Goal: Task Accomplishment & Management: Manage account settings

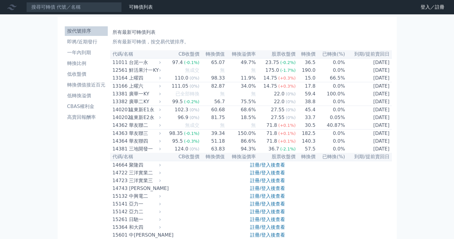
scroll to position [1019, 0]
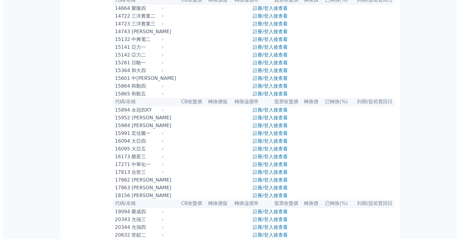
scroll to position [0, 0]
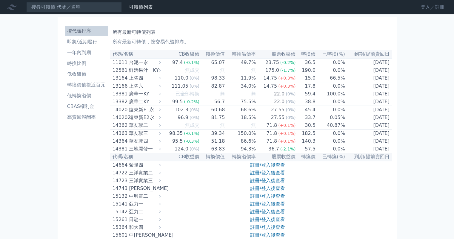
click at [426, 8] on link "登入／註冊" at bounding box center [432, 7] width 33 height 10
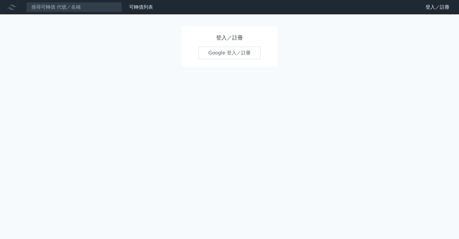
click at [221, 55] on link "Google 登入／註冊" at bounding box center [229, 53] width 62 height 13
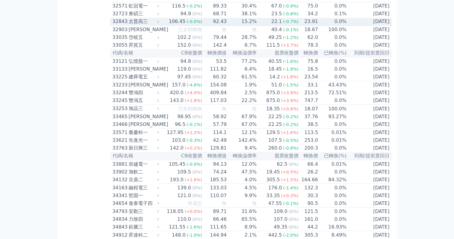
scroll to position [1025, 0]
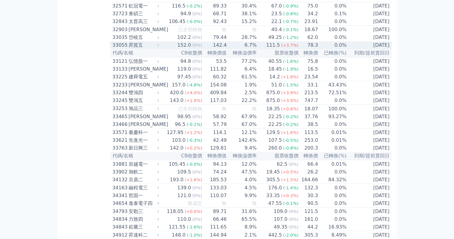
click at [245, 49] on td "6.7%" at bounding box center [242, 45] width 30 height 8
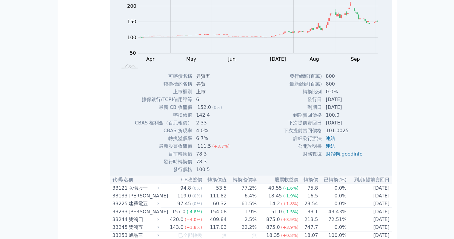
scroll to position [1095, 0]
